Goal: Entertainment & Leisure: Browse casually

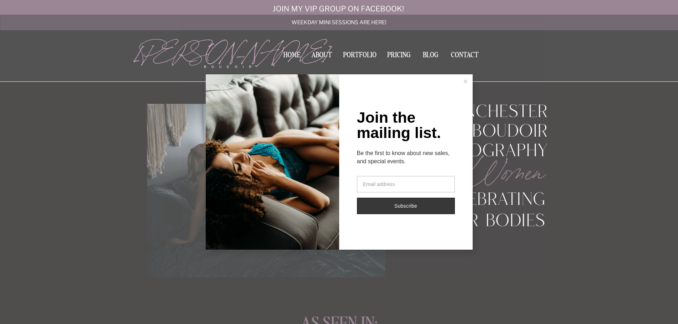
click at [467, 80] on line at bounding box center [465, 81] width 3 height 3
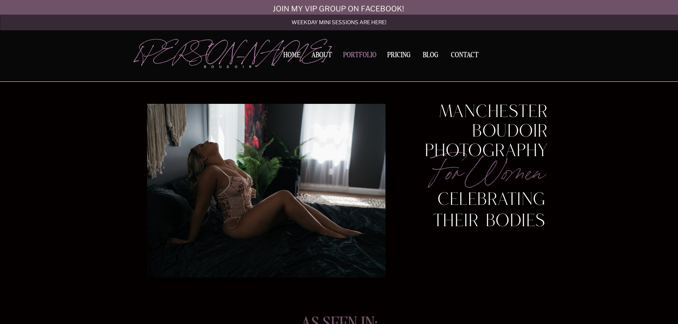
click at [357, 55] on nav "Portfolio" at bounding box center [359, 57] width 38 height 10
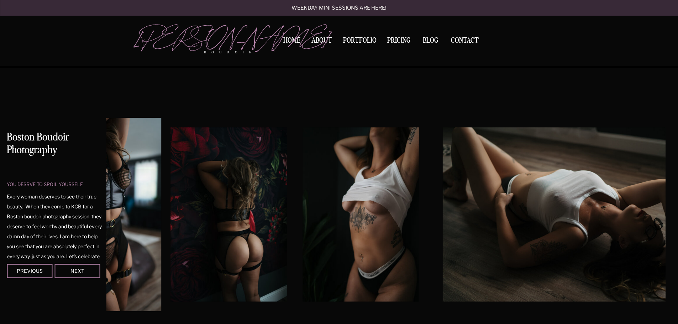
click at [358, 211] on img at bounding box center [360, 214] width 116 height 174
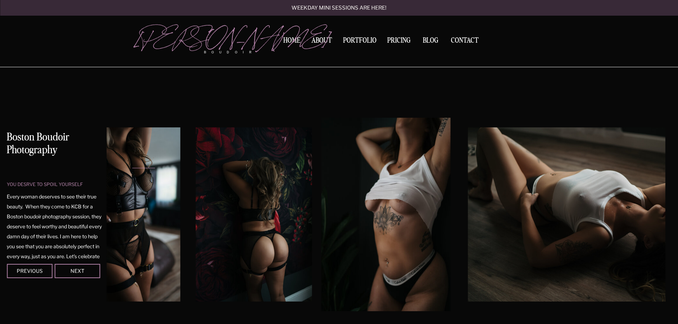
click at [468, 222] on img at bounding box center [598, 214] width 261 height 174
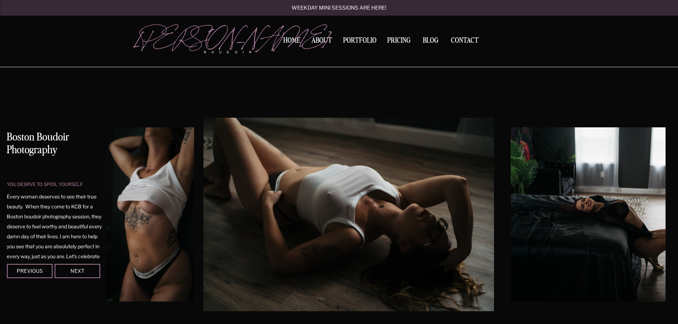
click at [496, 220] on div at bounding box center [385, 215] width 559 height 194
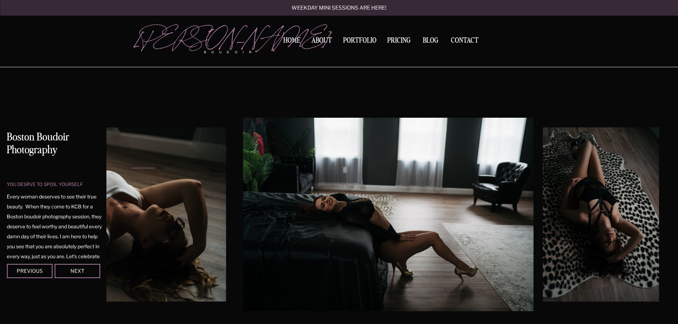
click at [543, 219] on img at bounding box center [601, 214] width 116 height 174
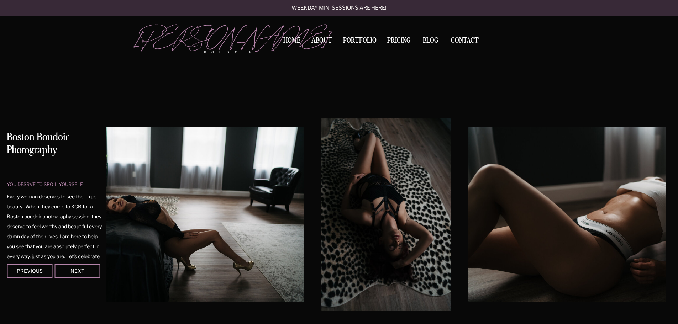
click at [519, 219] on img at bounding box center [598, 214] width 261 height 174
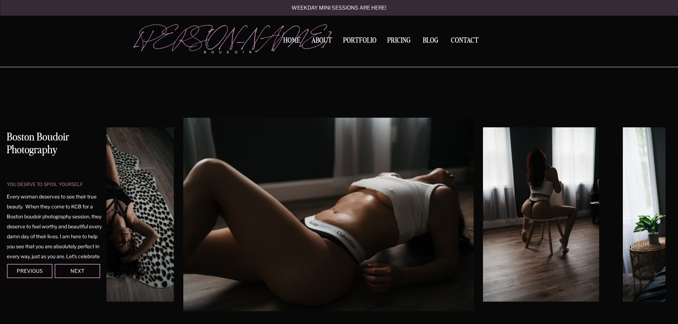
click at [531, 220] on img at bounding box center [541, 214] width 116 height 174
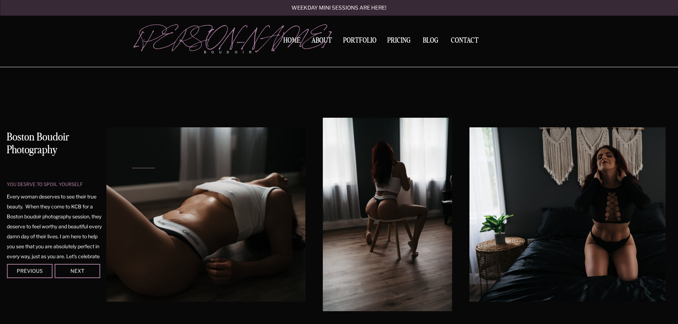
click at [538, 220] on img at bounding box center [599, 214] width 261 height 174
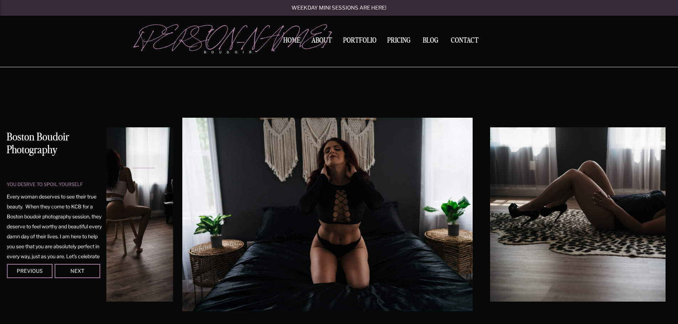
click at [532, 216] on img at bounding box center [620, 214] width 261 height 174
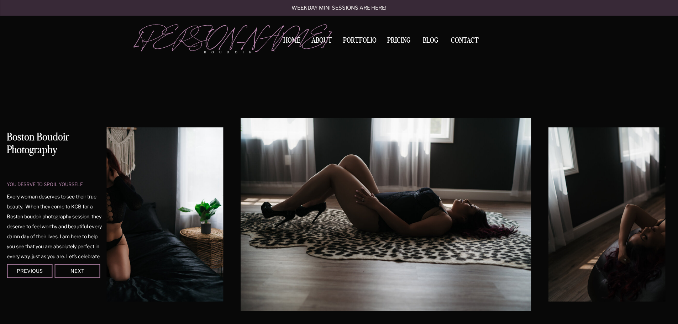
click at [554, 213] on img at bounding box center [678, 214] width 261 height 174
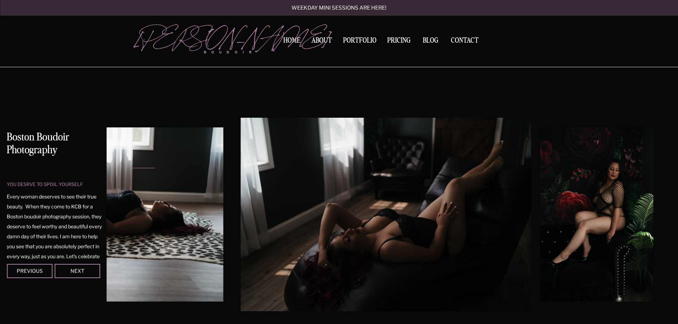
click at [540, 208] on img at bounding box center [596, 214] width 113 height 174
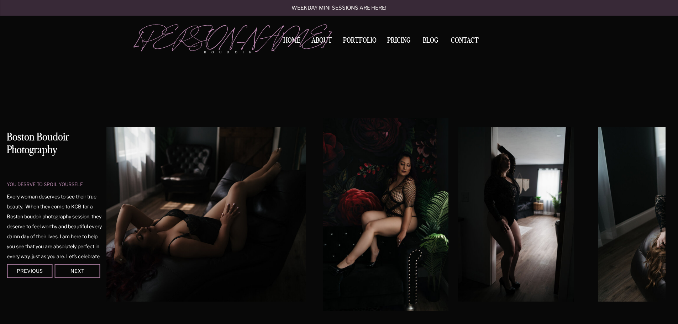
click at [524, 212] on img at bounding box center [516, 214] width 116 height 174
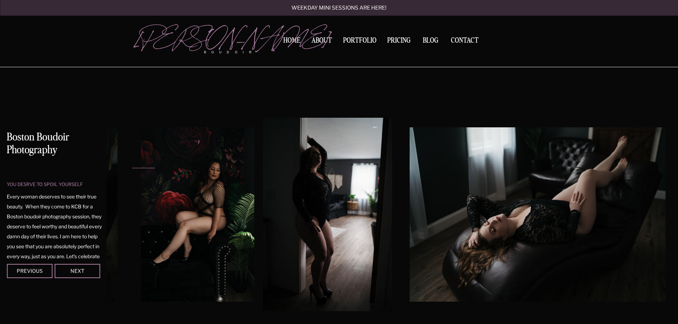
click at [510, 216] on img at bounding box center [540, 214] width 261 height 174
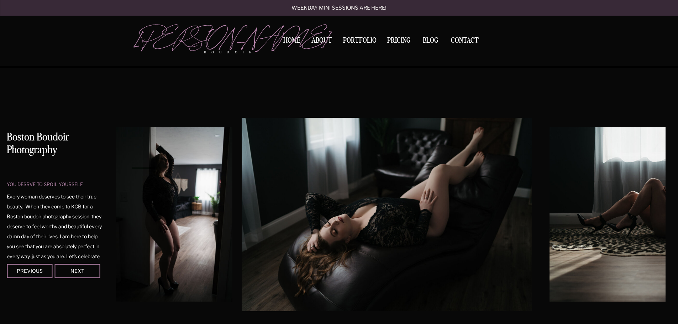
click at [549, 220] on img at bounding box center [679, 214] width 261 height 174
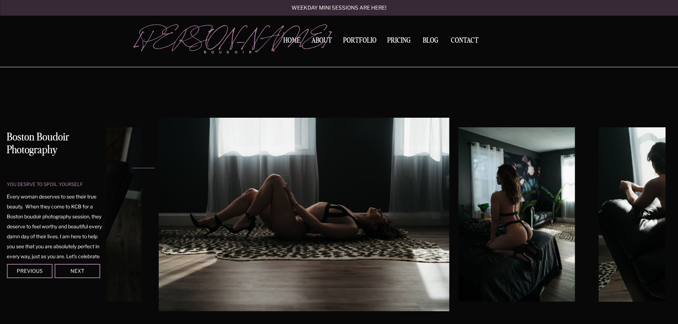
click at [487, 222] on img at bounding box center [517, 214] width 116 height 174
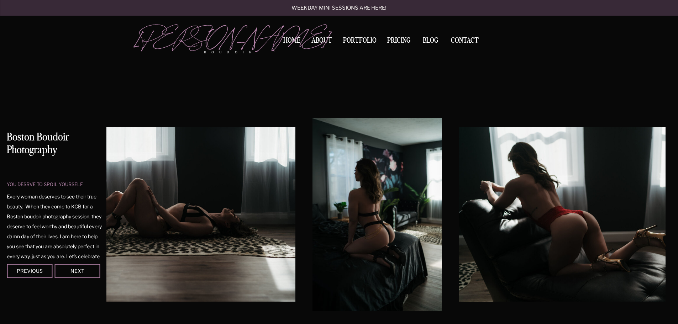
click at [514, 221] on img at bounding box center [589, 214] width 261 height 174
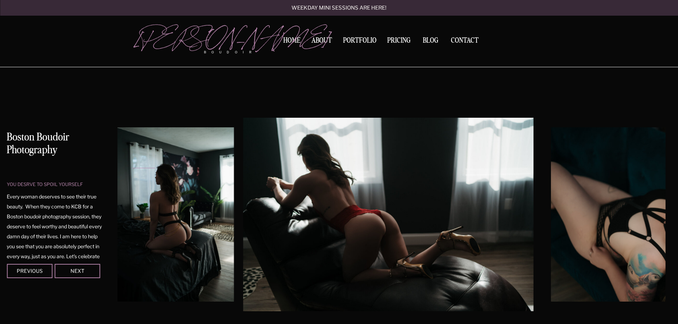
click at [551, 219] on img at bounding box center [681, 214] width 261 height 174
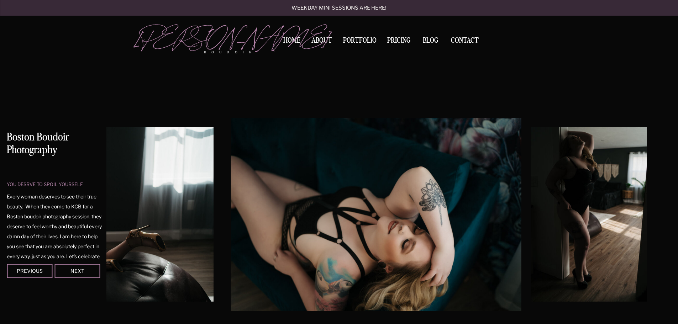
click at [530, 222] on img at bounding box center [588, 214] width 116 height 174
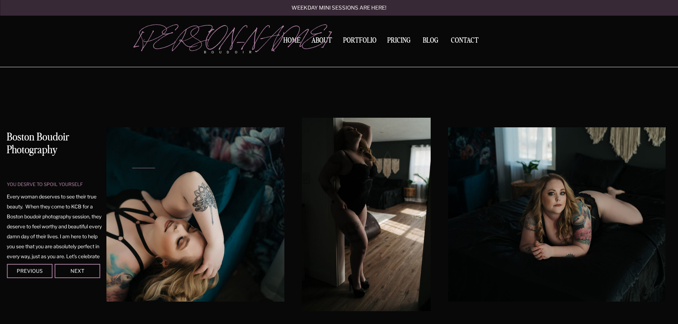
click at [522, 223] on img at bounding box center [578, 214] width 261 height 174
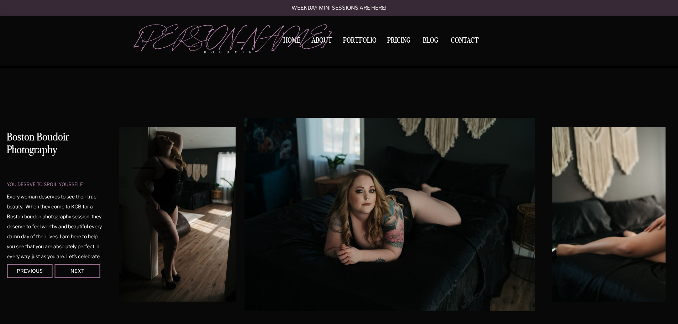
click at [552, 223] on img at bounding box center [682, 214] width 261 height 174
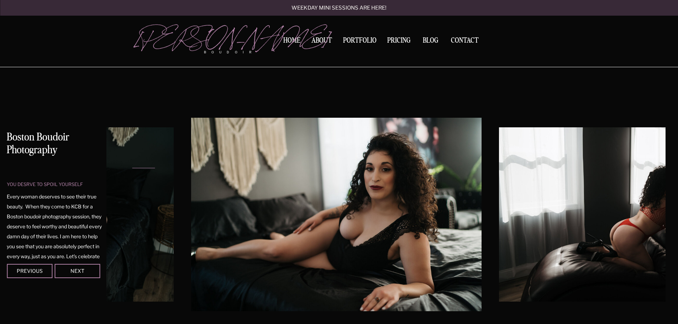
click at [525, 222] on img at bounding box center [629, 214] width 261 height 174
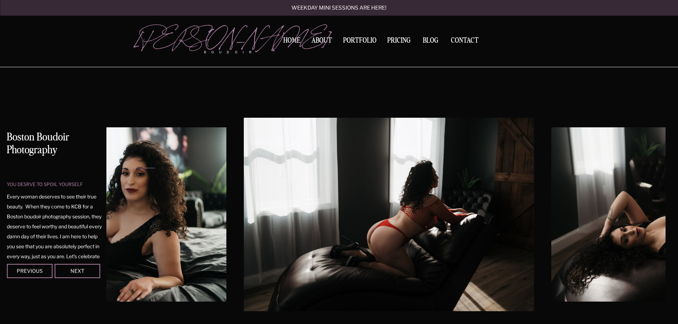
click at [551, 226] on img at bounding box center [681, 214] width 261 height 174
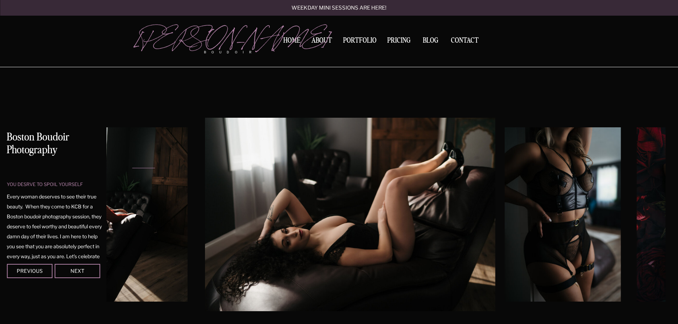
click at [505, 226] on img at bounding box center [563, 214] width 116 height 174
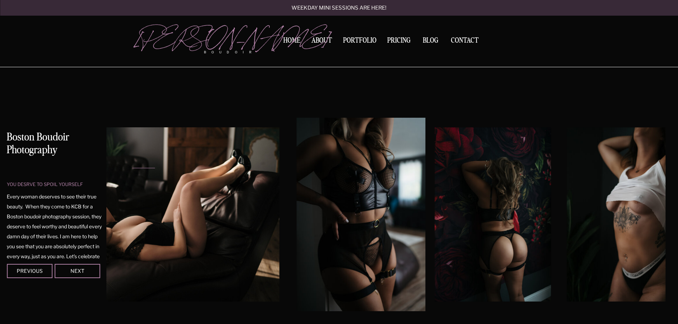
click at [516, 225] on img at bounding box center [493, 214] width 116 height 174
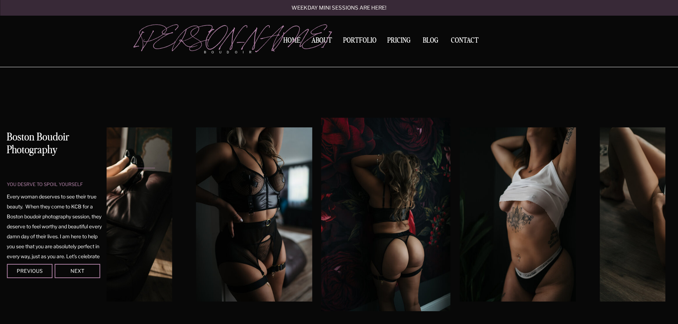
click at [529, 223] on img at bounding box center [517, 214] width 116 height 174
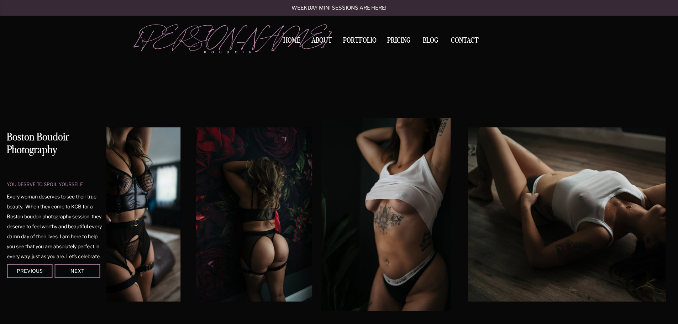
click at [515, 225] on img at bounding box center [598, 214] width 261 height 174
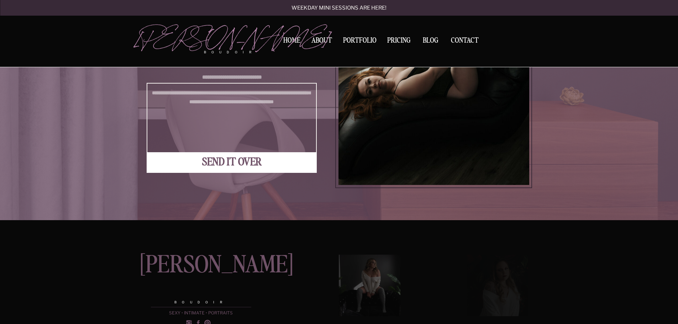
scroll to position [1163, 0]
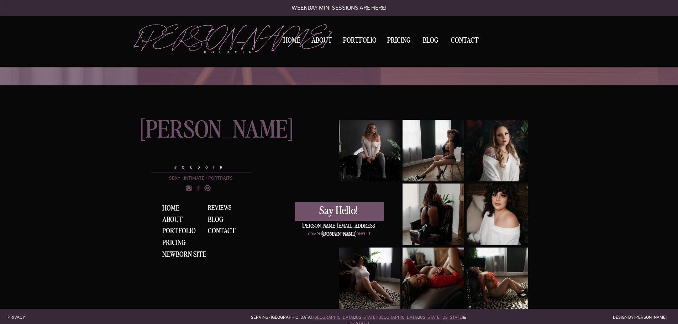
click at [198, 188] on icon at bounding box center [198, 188] width 3 height 5
